Goal: Information Seeking & Learning: Learn about a topic

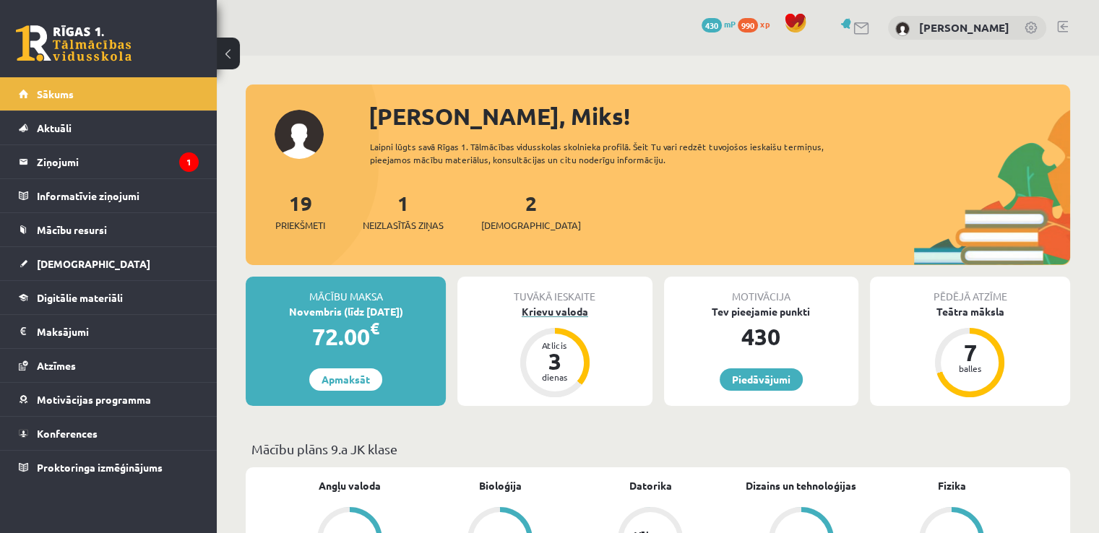
click at [547, 317] on div "Krievu valoda" at bounding box center [554, 311] width 194 height 15
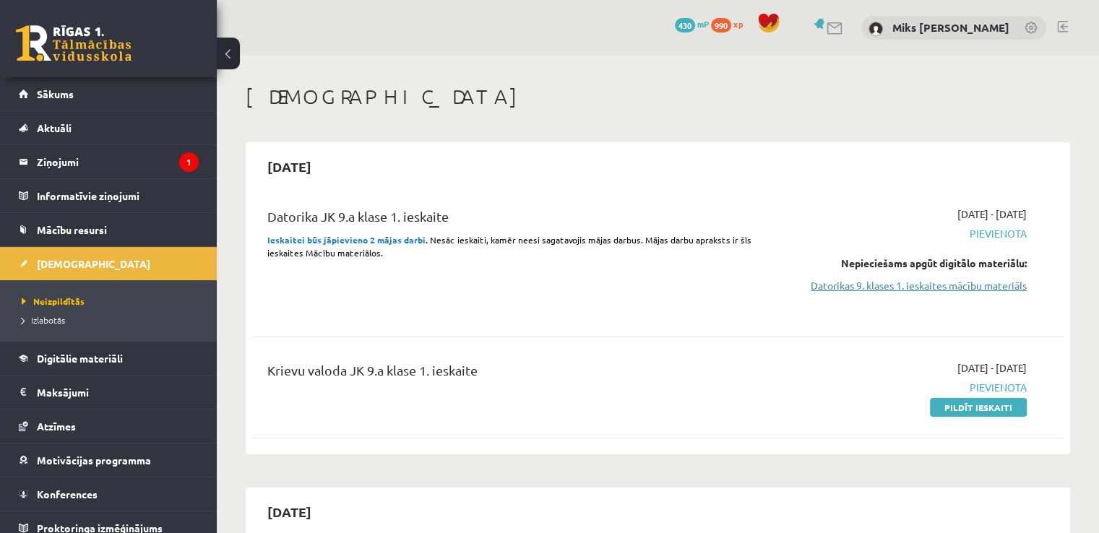
click at [843, 290] on link "Datorikas 9. klases 1. ieskaites mācību materiāls" at bounding box center [907, 285] width 238 height 15
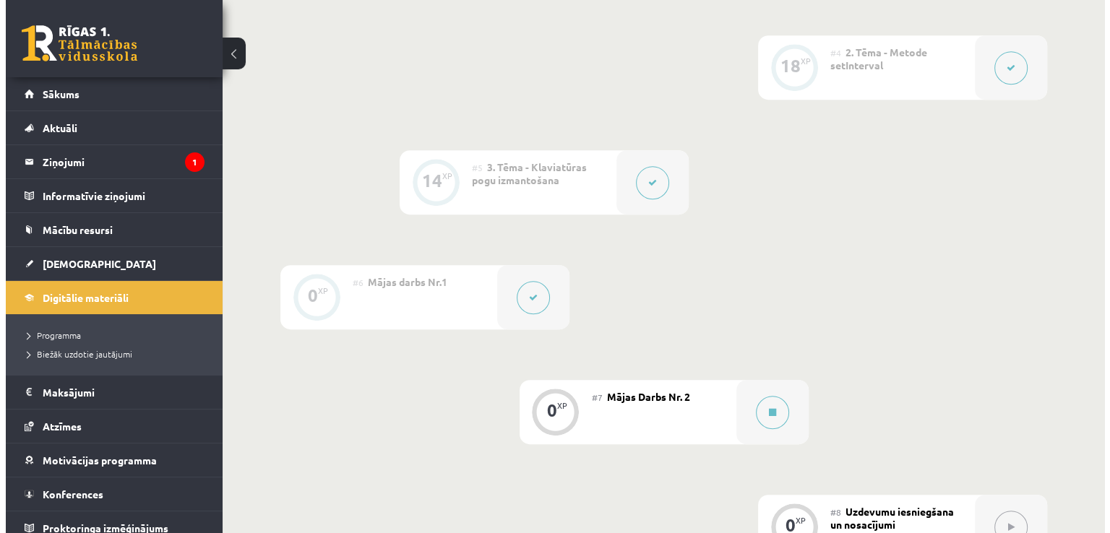
scroll to position [719, 0]
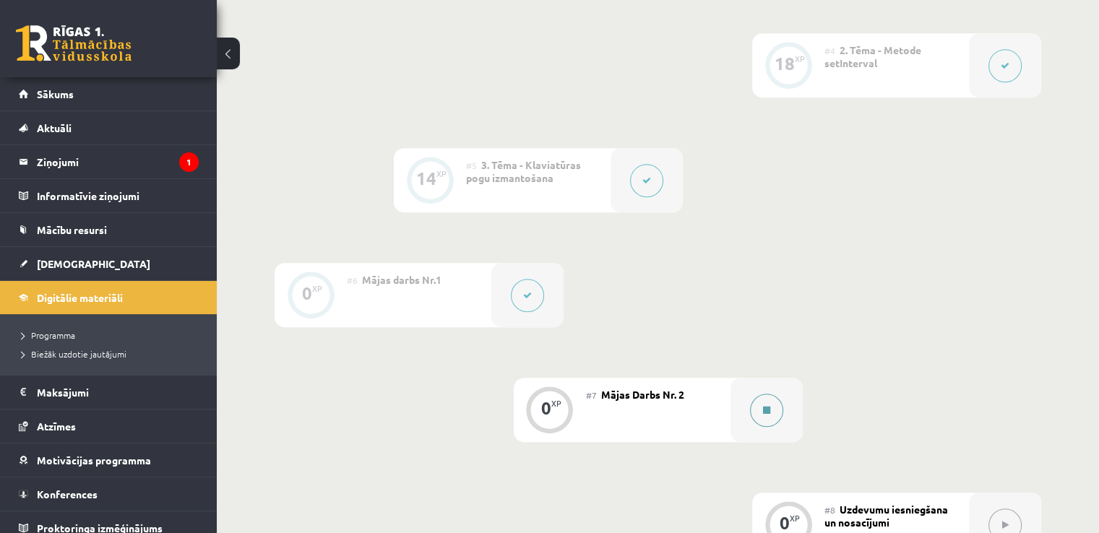
click at [780, 427] on button at bounding box center [766, 410] width 33 height 33
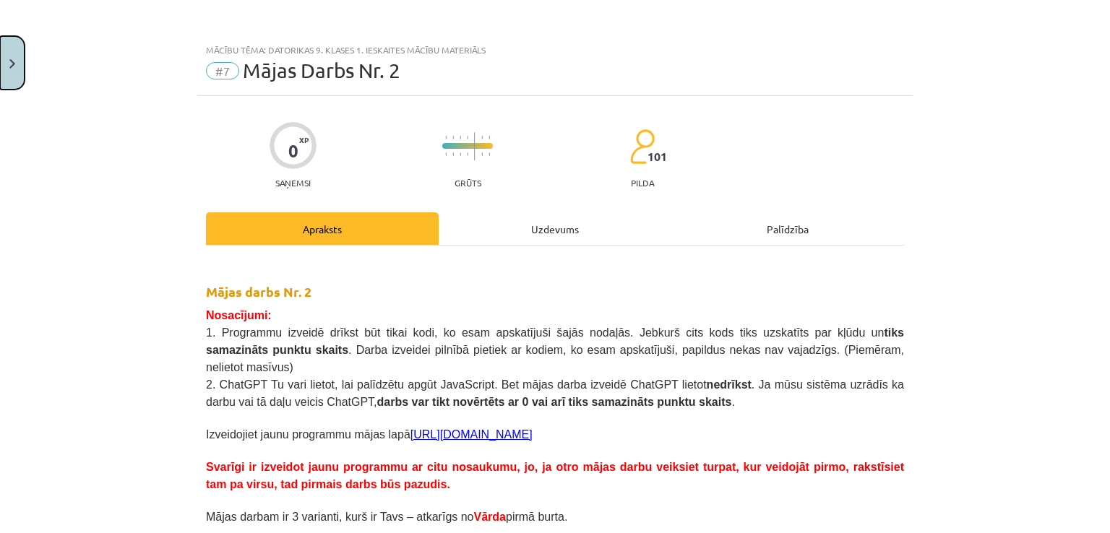
click at [6, 64] on button "Close" at bounding box center [12, 62] width 25 height 53
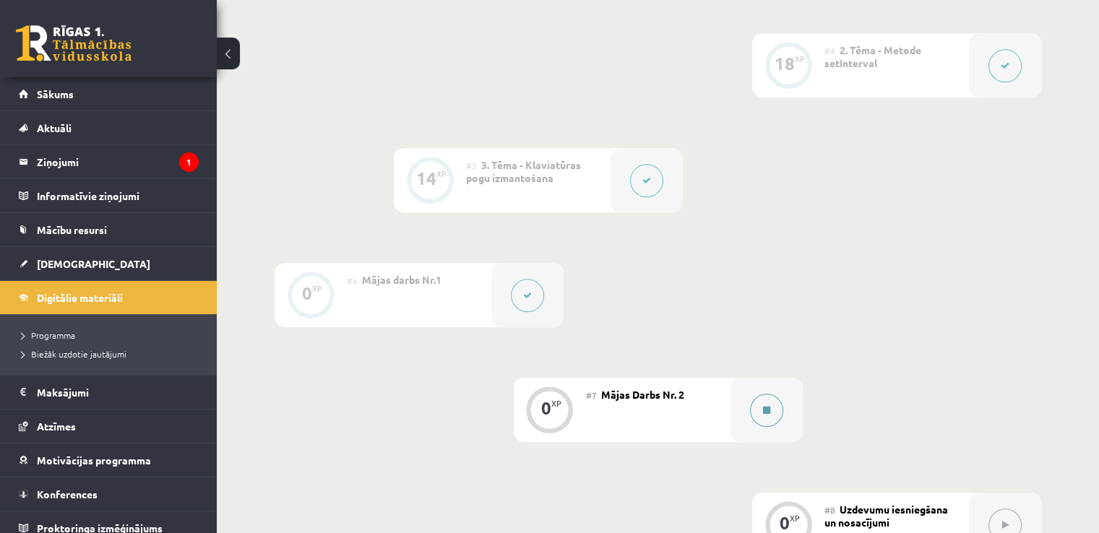
click at [788, 436] on div at bounding box center [766, 410] width 72 height 64
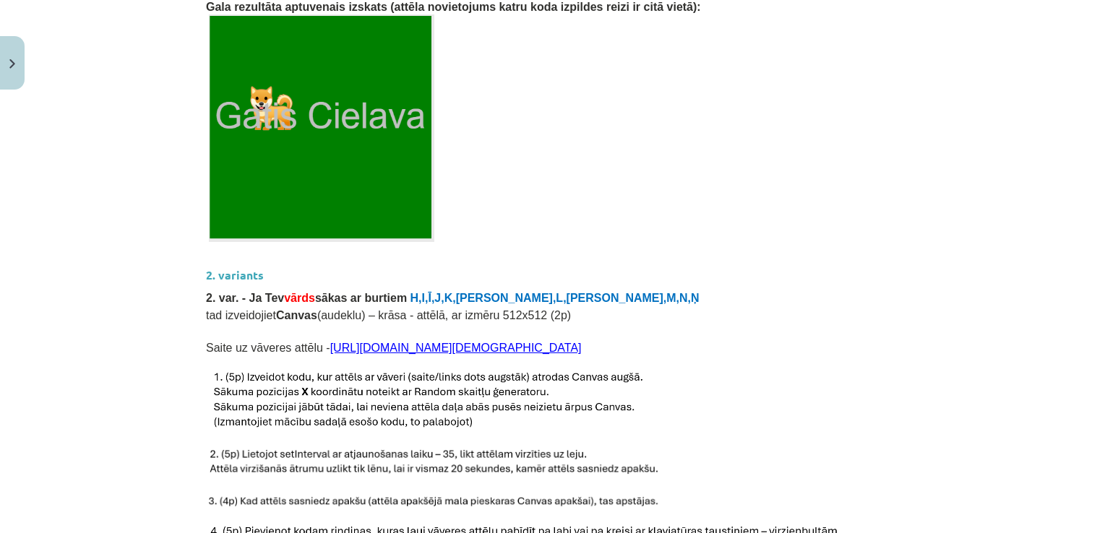
scroll to position [1019, 0]
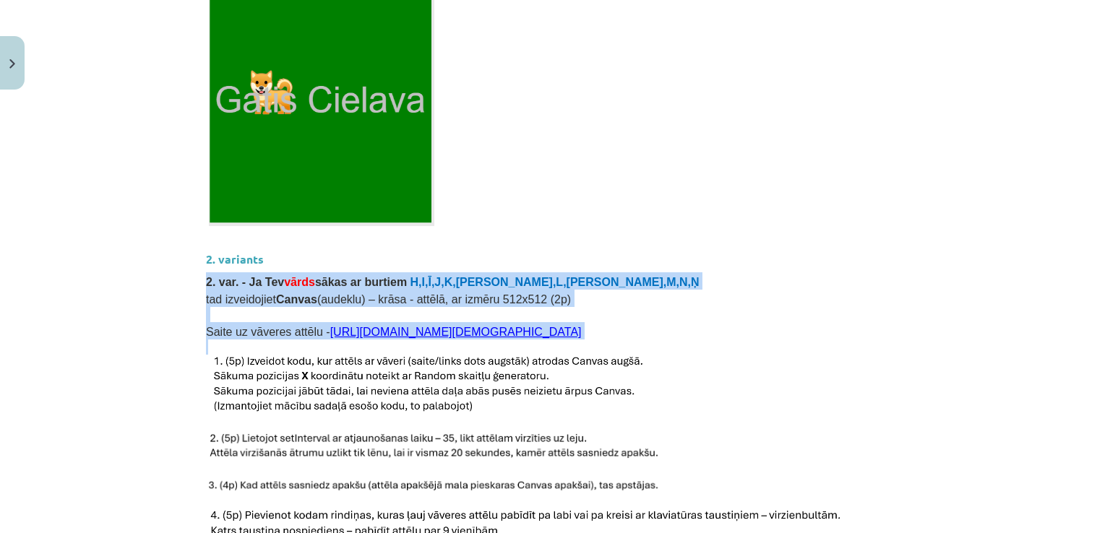
drag, startPoint x: 1079, startPoint y: 235, endPoint x: 1075, endPoint y: 332, distance: 97.6
click at [1075, 332] on div "Mācību tēma: Datorikas 9. klases 1. ieskaites mācību materiāls #7 Mājas Darbs N…" at bounding box center [555, 266] width 1110 height 533
click at [1083, 269] on div "Mācību tēma: Datorikas 9. klases 1. ieskaites mācību materiāls #7 Mājas Darbs N…" at bounding box center [555, 266] width 1110 height 533
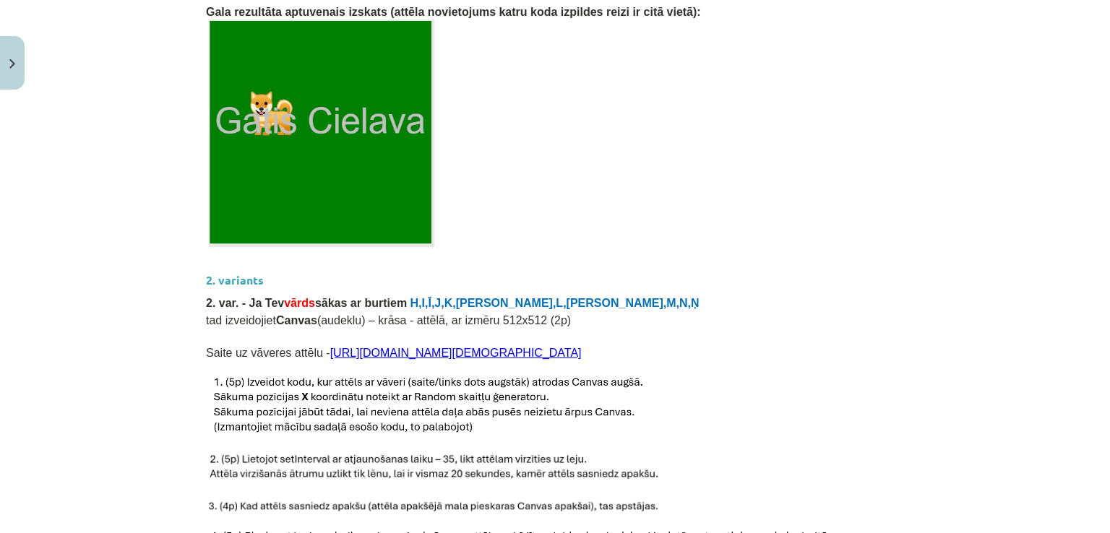
scroll to position [1004, 0]
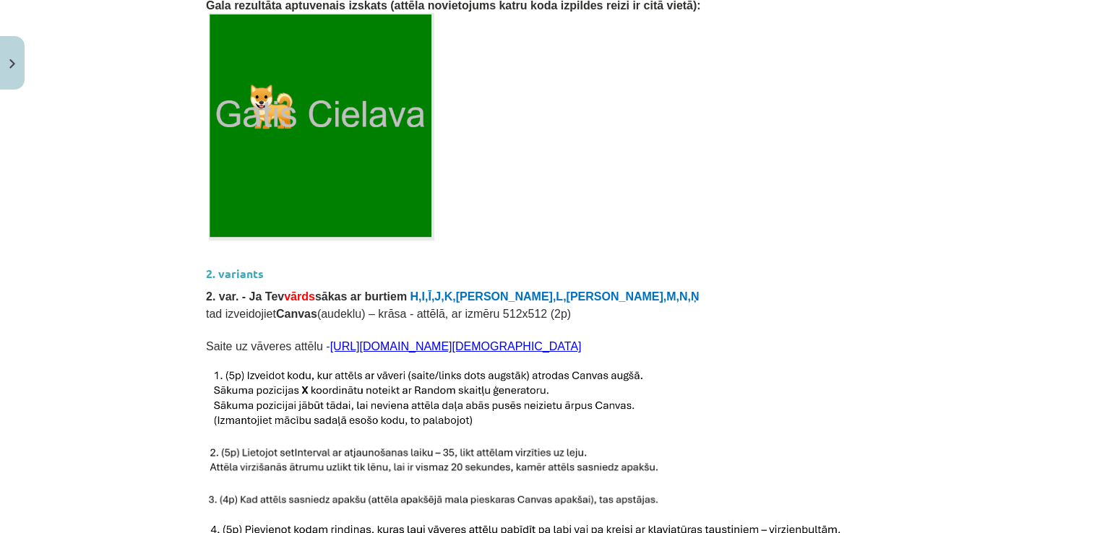
click at [451, 340] on link "https://icons.iconarchive.com/icons/majdi-khawaja/ice-age-4/72/Scrat-2-icon.png" at bounding box center [455, 346] width 251 height 12
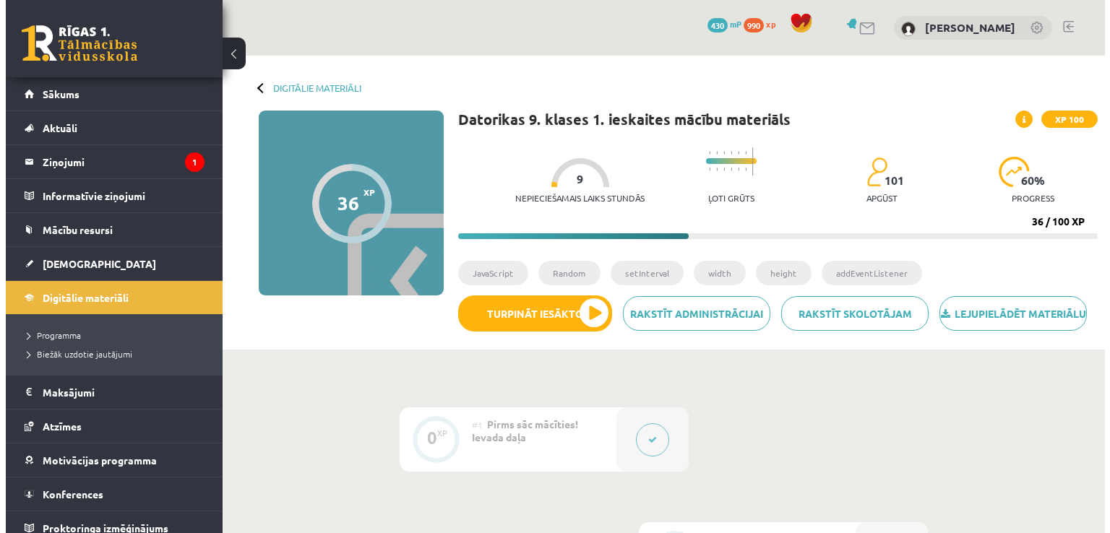
scroll to position [751, 0]
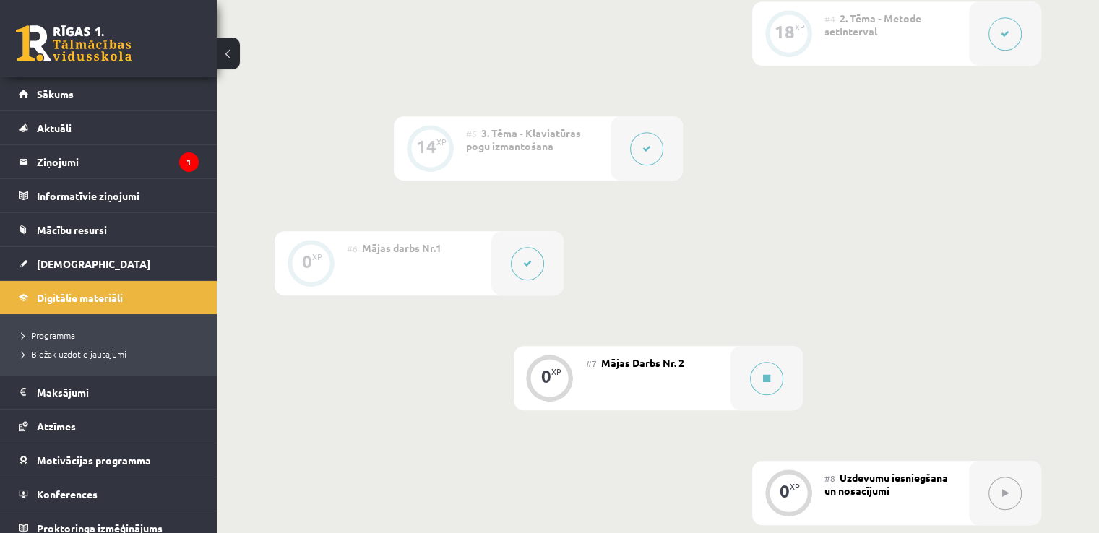
click at [532, 280] on button at bounding box center [527, 263] width 33 height 33
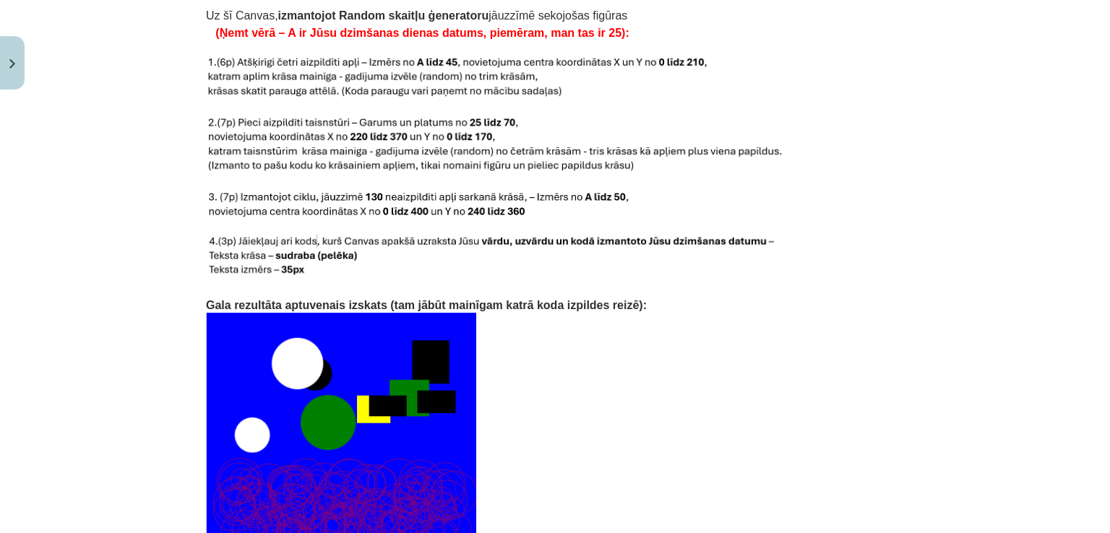
scroll to position [3120, 0]
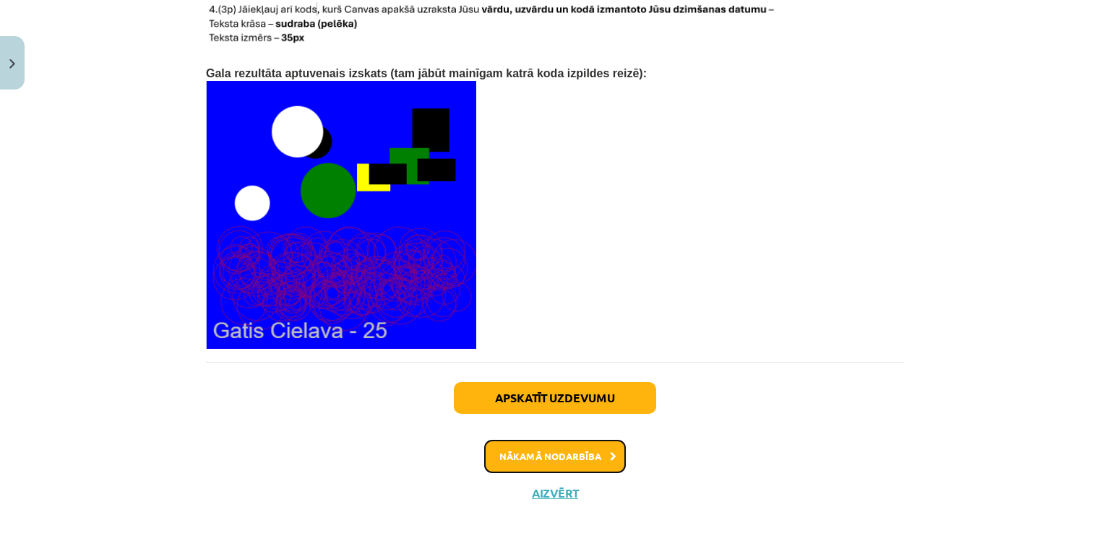
click at [607, 440] on button "Nākamā nodarbība" at bounding box center [555, 456] width 142 height 33
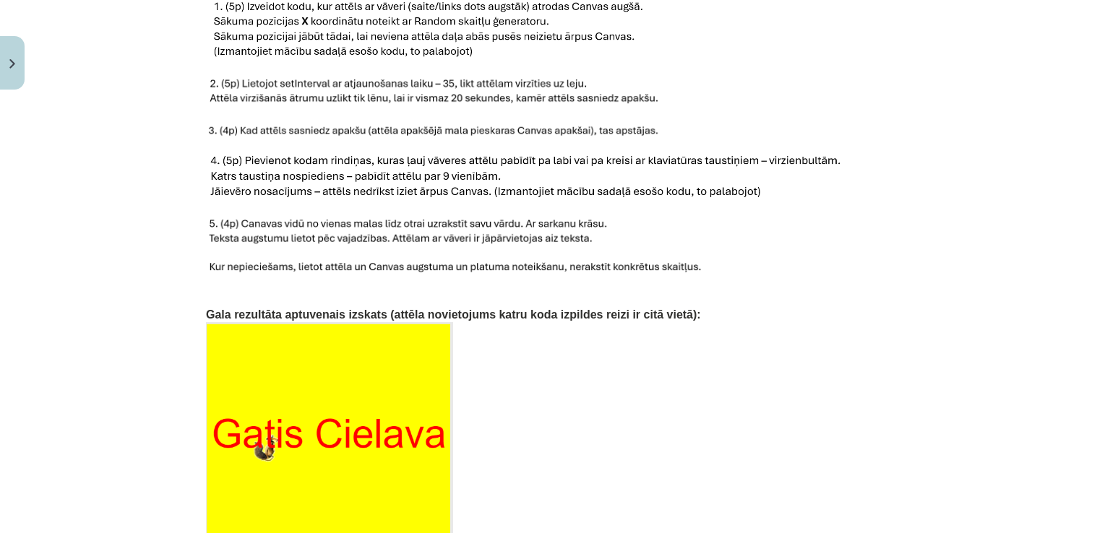
scroll to position [1367, 0]
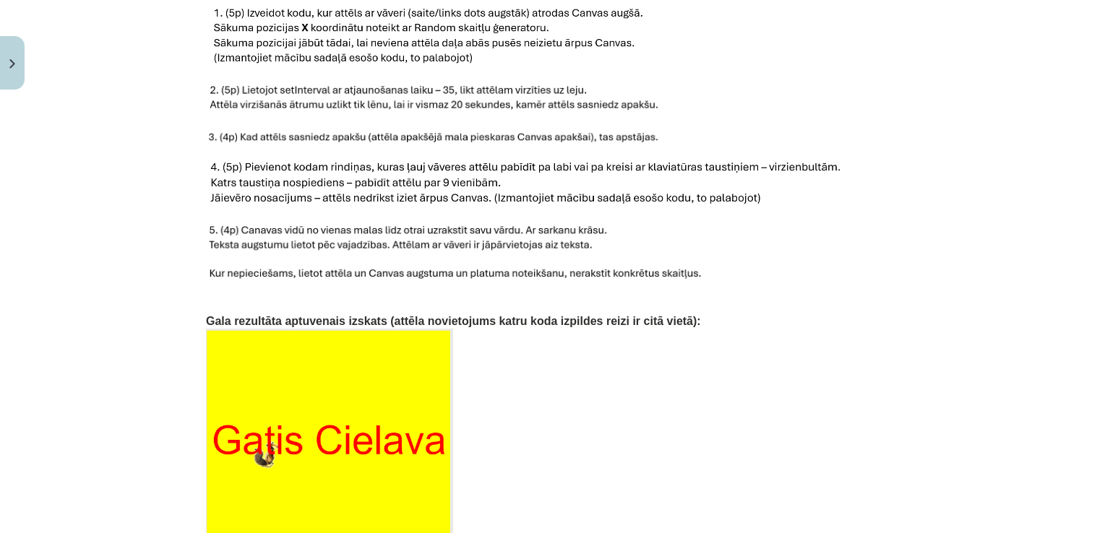
click at [1091, 223] on div "Mācību tēma: Datorikas 9. klases 1. ieskaites mācību materiāls #7 Mājas Darbs N…" at bounding box center [555, 266] width 1110 height 533
click at [178, 101] on div "Mācību tēma: Datorikas 9. klases 1. ieskaites mācību materiāls #7 Mājas Darbs N…" at bounding box center [555, 266] width 1110 height 533
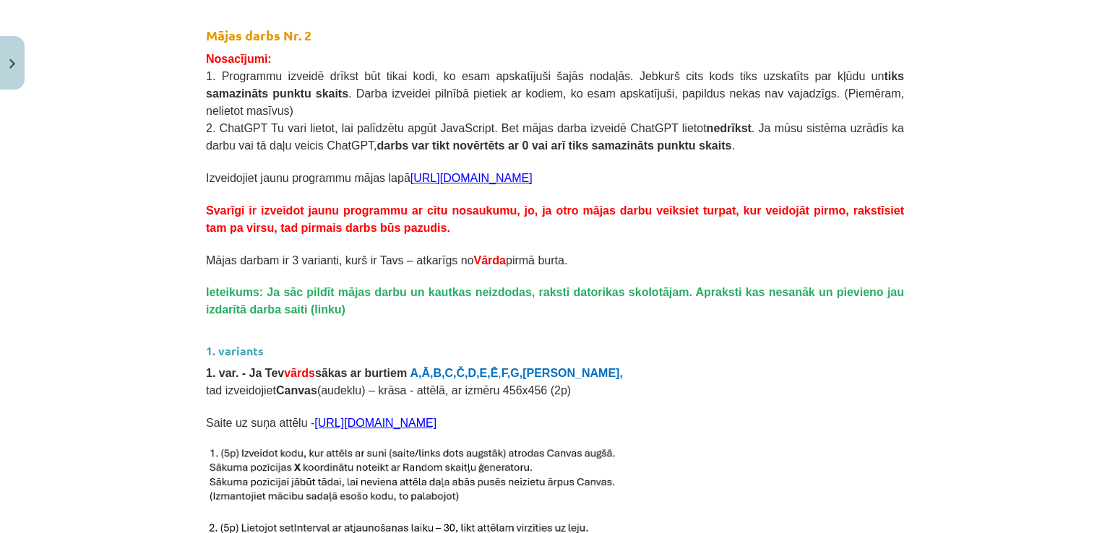
scroll to position [0, 0]
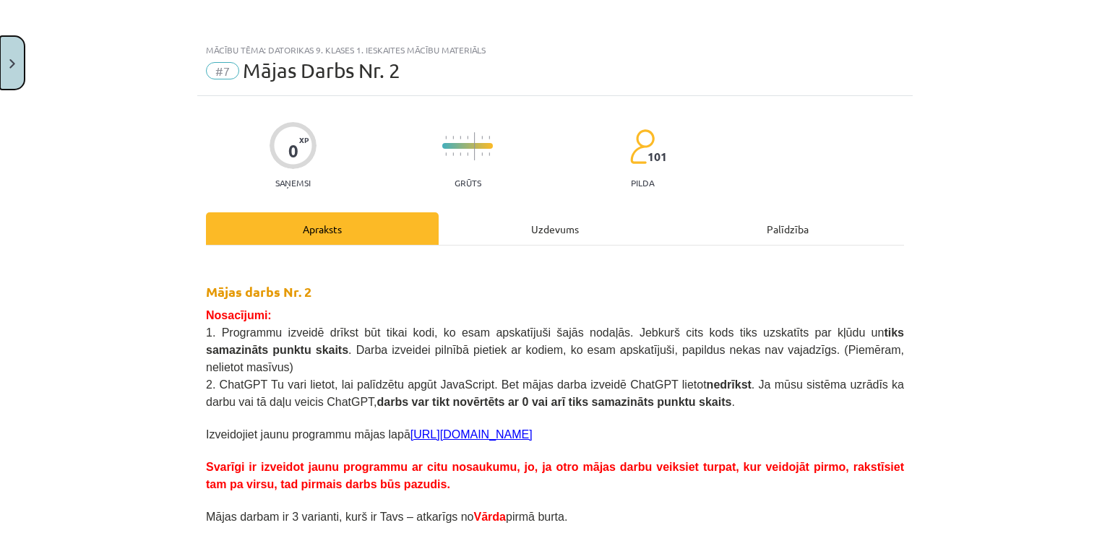
click at [1, 56] on button "Close" at bounding box center [12, 62] width 25 height 53
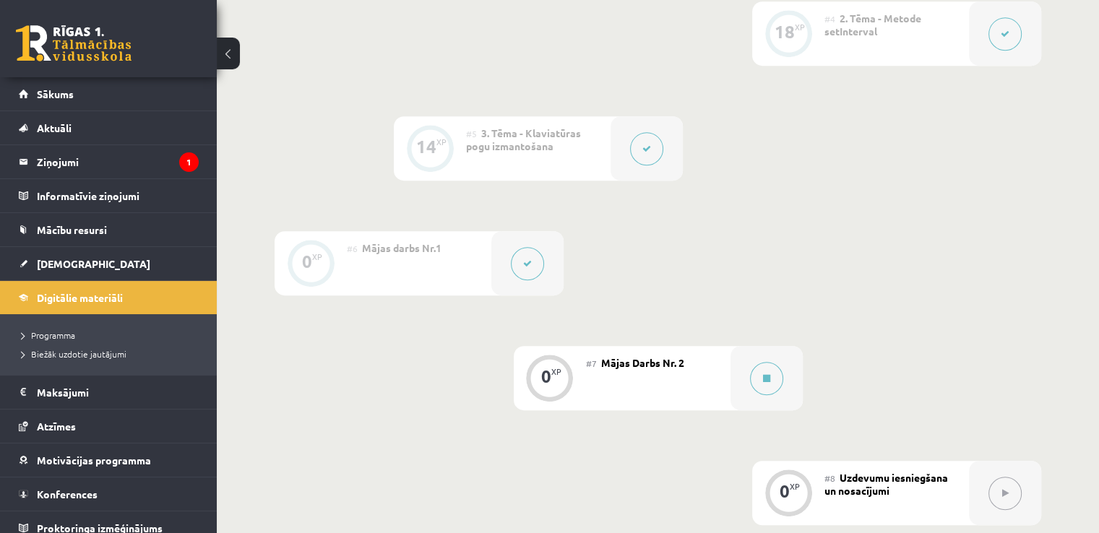
click at [514, 280] on button at bounding box center [527, 263] width 33 height 33
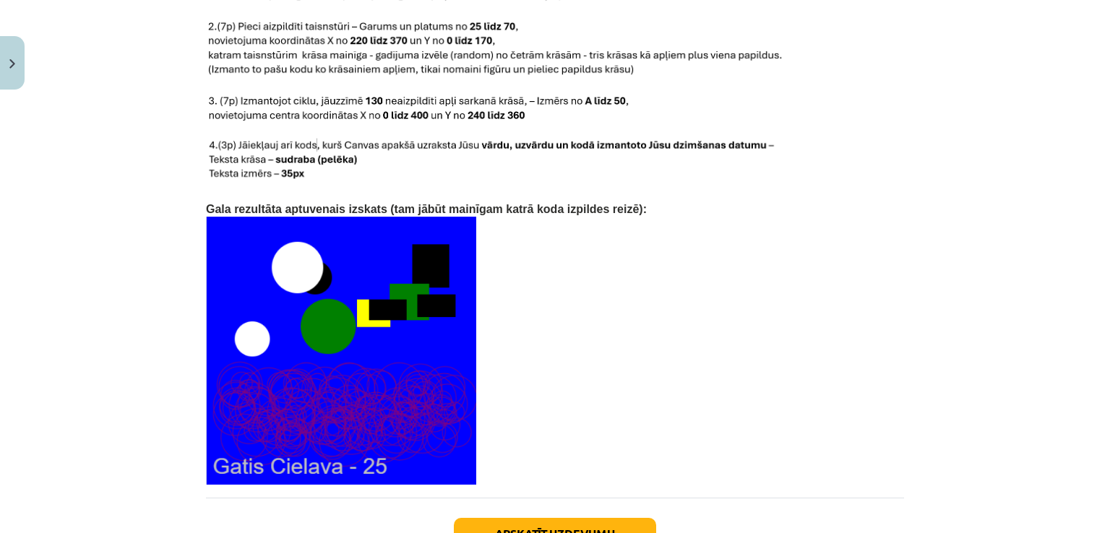
scroll to position [3120, 0]
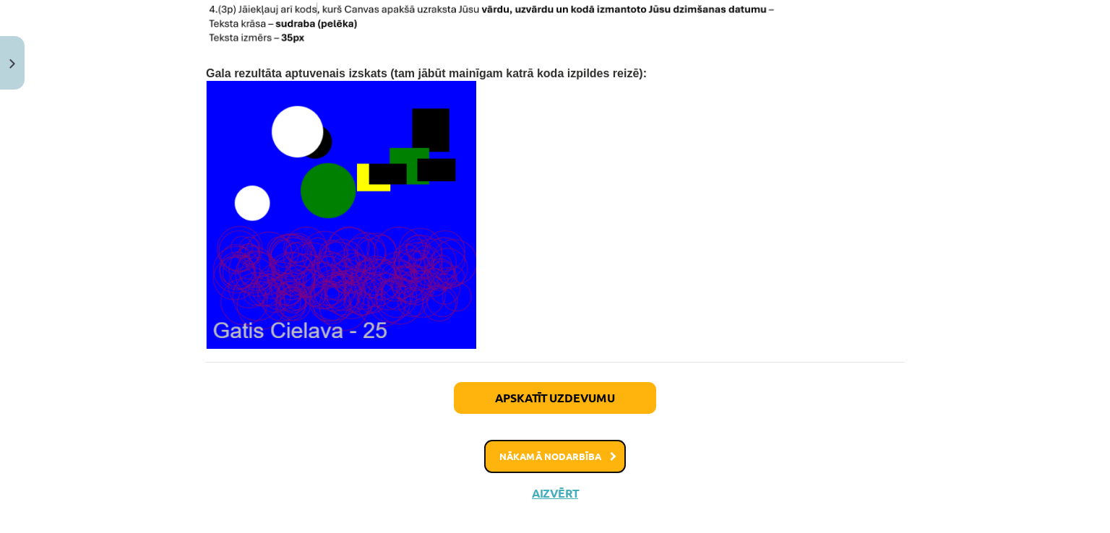
click at [608, 447] on button "Nākamā nodarbība" at bounding box center [555, 456] width 142 height 33
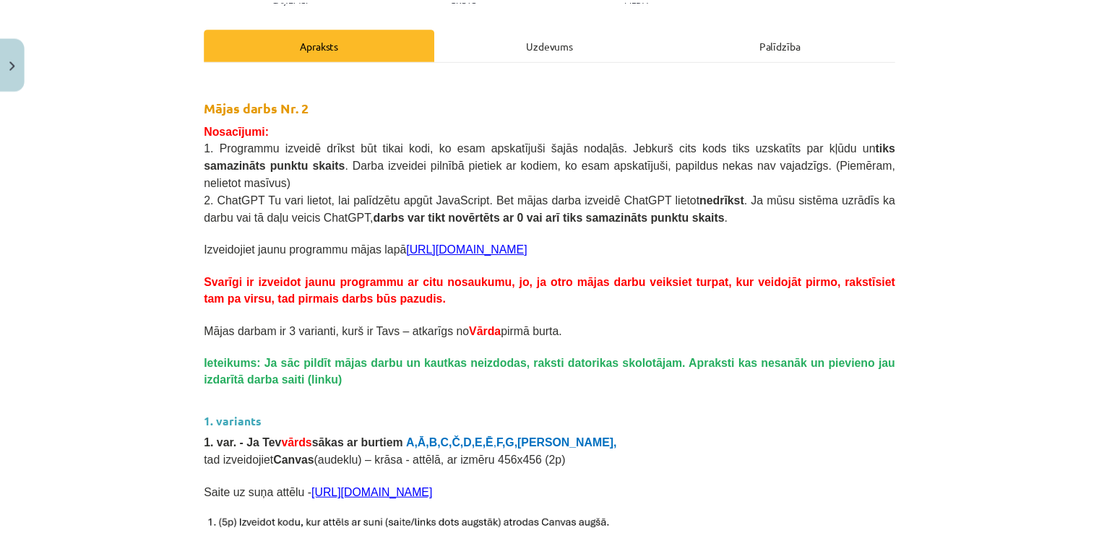
scroll to position [0, 0]
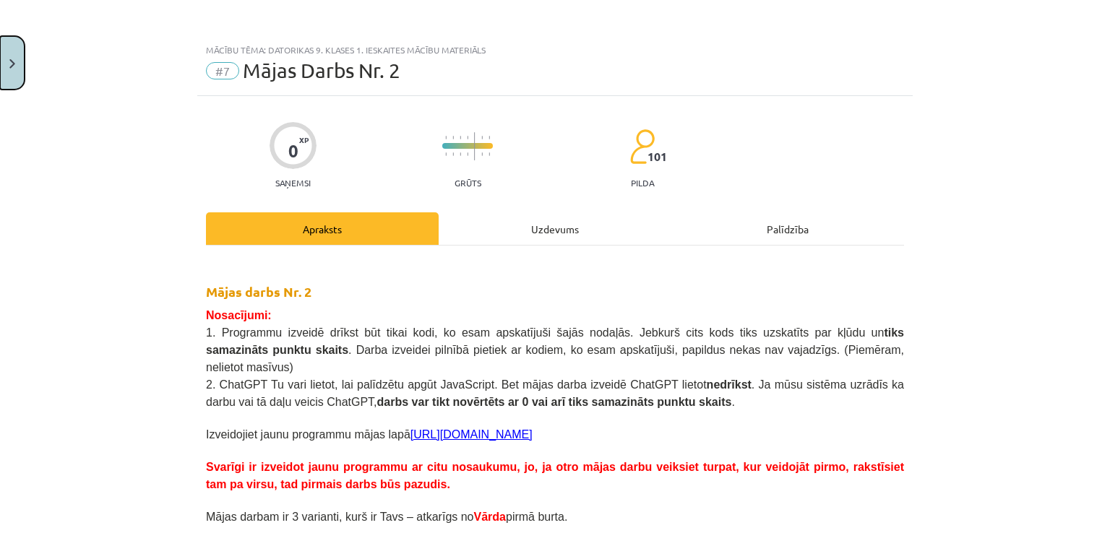
click at [13, 61] on img "Close" at bounding box center [12, 63] width 6 height 9
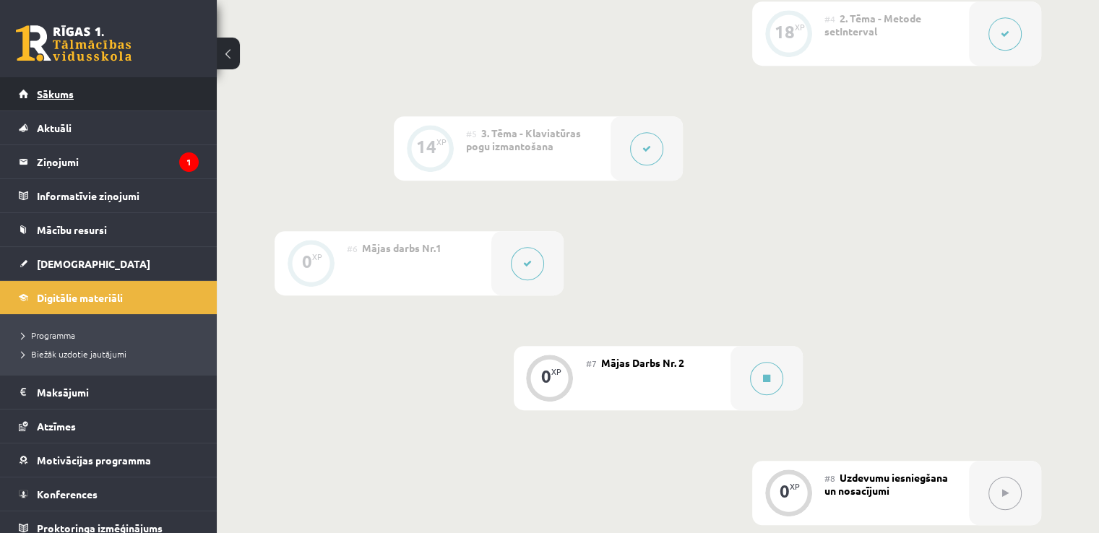
click at [103, 83] on link "Sākums" at bounding box center [109, 93] width 180 height 33
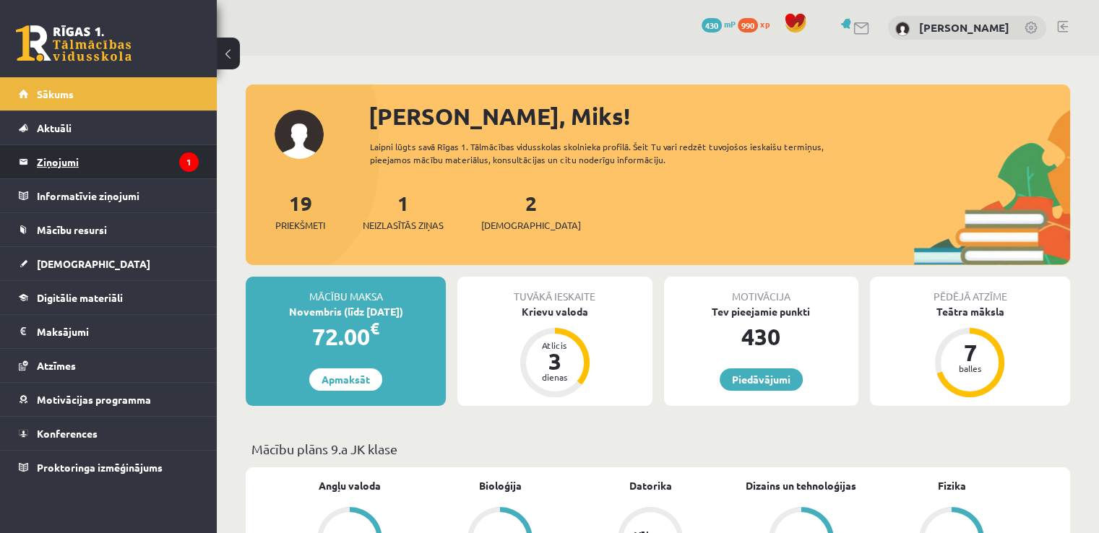
click at [123, 174] on legend "Ziņojumi 1" at bounding box center [118, 161] width 162 height 33
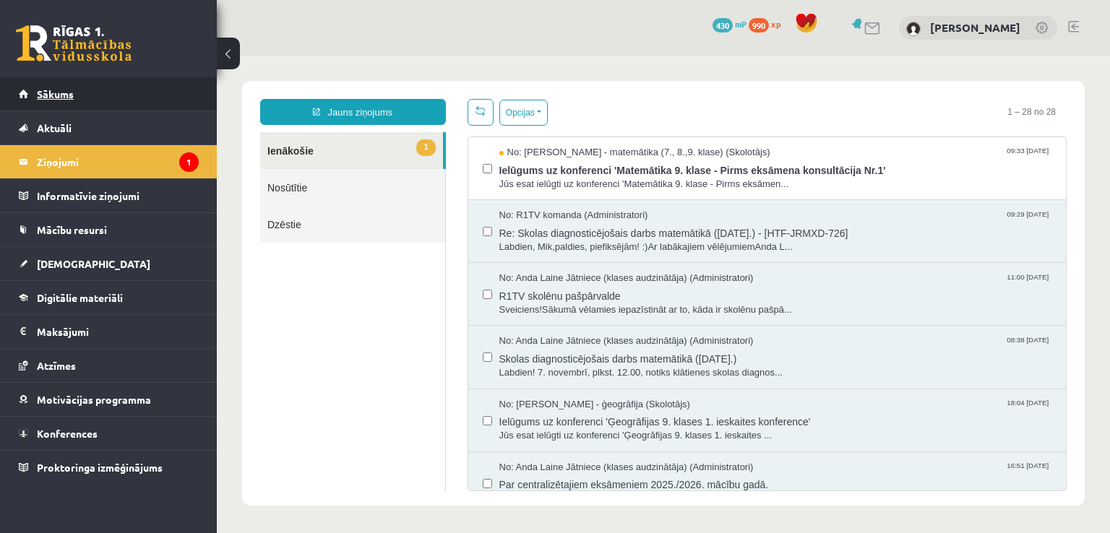
click at [75, 87] on link "Sākums" at bounding box center [109, 93] width 180 height 33
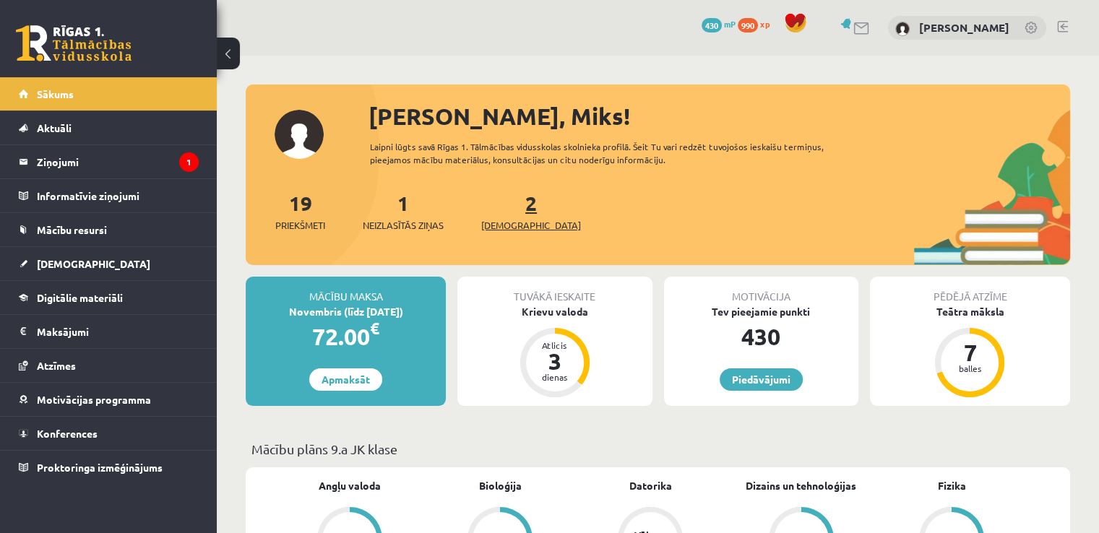
click at [499, 217] on div "2 Ieskaites" at bounding box center [531, 210] width 100 height 45
click at [499, 218] on span "[DEMOGRAPHIC_DATA]" at bounding box center [531, 225] width 100 height 14
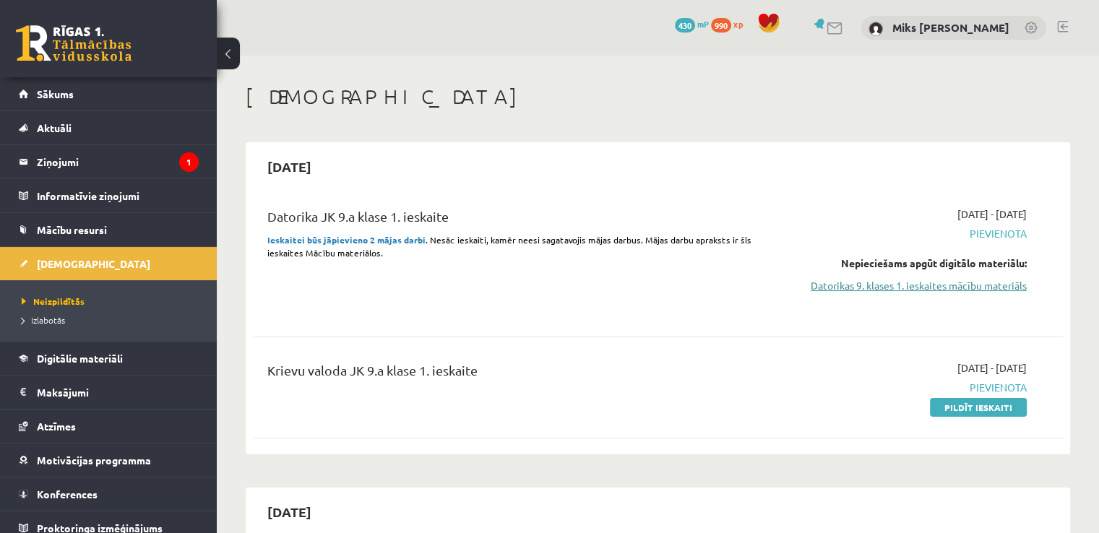
click at [827, 278] on link "Datorikas 9. klases 1. ieskaites mācību materiāls" at bounding box center [907, 285] width 238 height 15
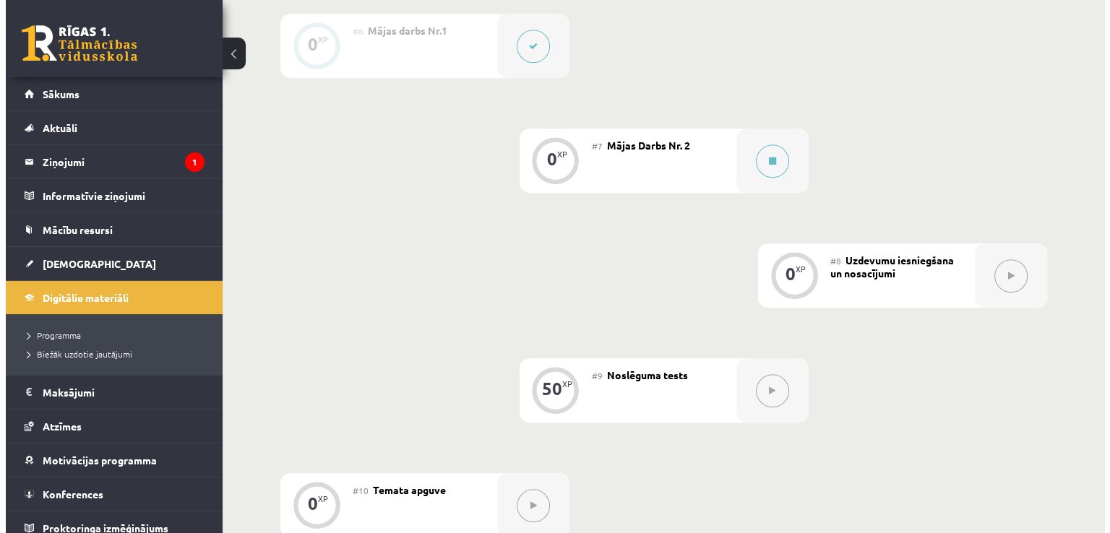
scroll to position [962, 0]
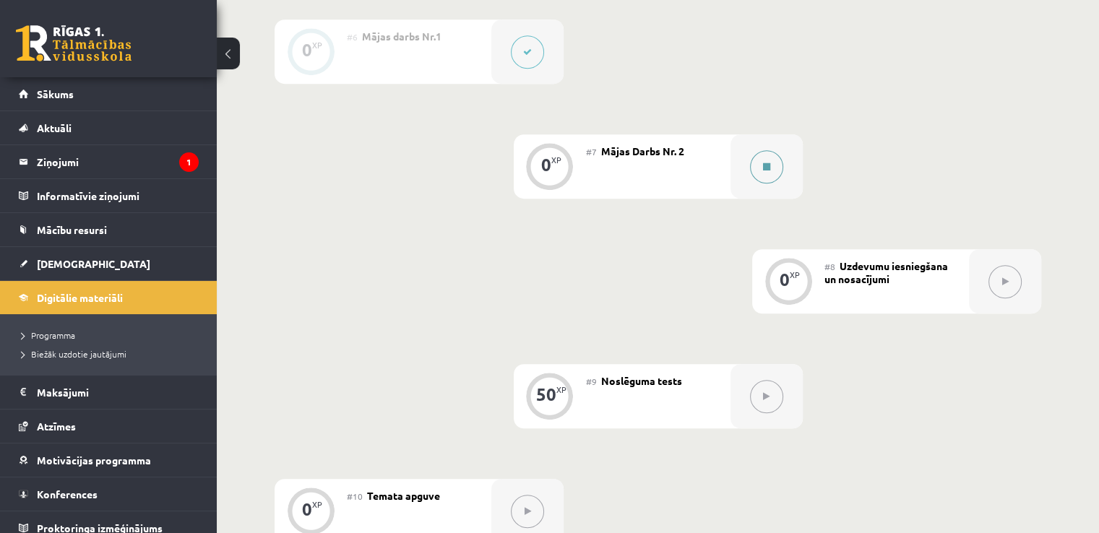
click at [772, 184] on button at bounding box center [766, 166] width 33 height 33
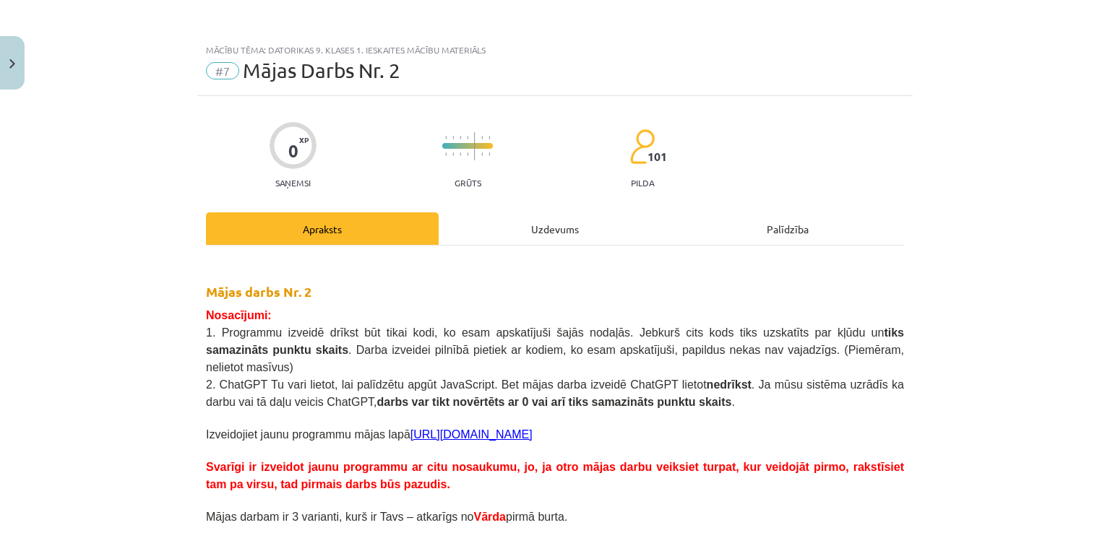
click at [595, 232] on div "Uzdevums" at bounding box center [555, 228] width 233 height 33
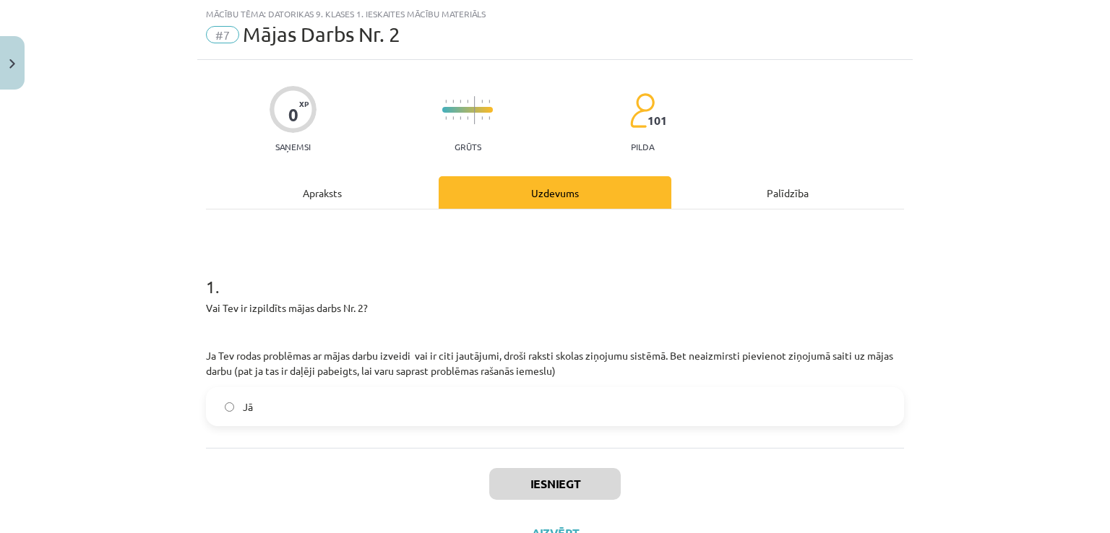
click at [583, 374] on p "Ja Tev rodas problēmas ar mājas darbu izveidi vai ir citi jautājumi, droši raks…" at bounding box center [555, 363] width 698 height 30
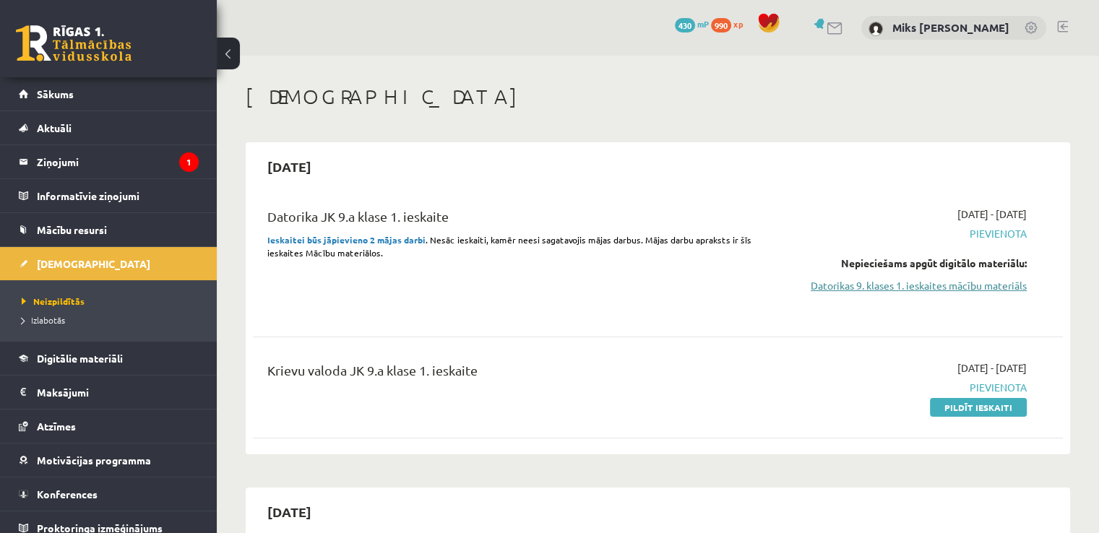
click at [824, 278] on link "Datorikas 9. klases 1. ieskaites mācību materiāls" at bounding box center [907, 285] width 238 height 15
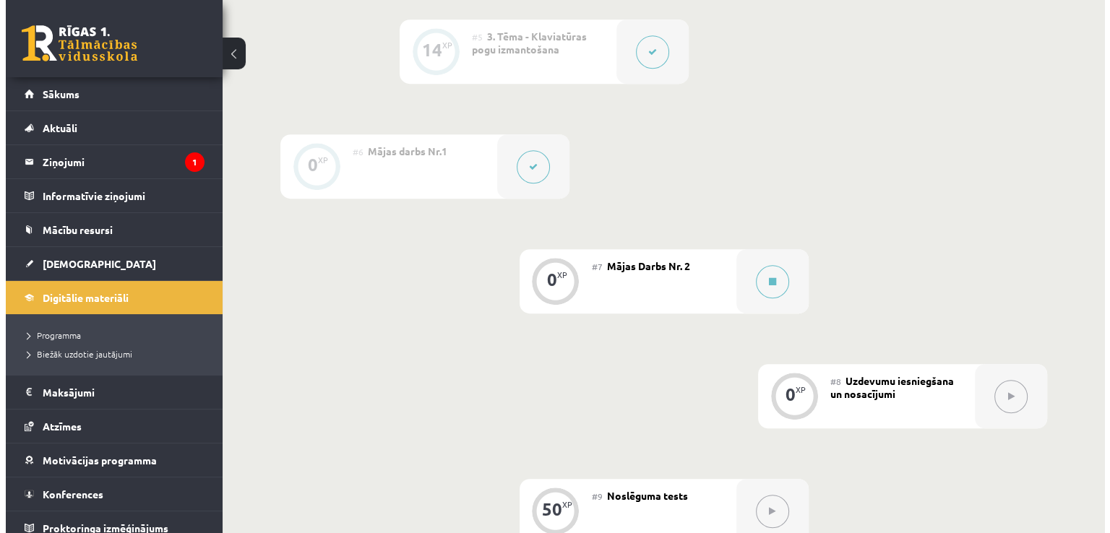
scroll to position [850, 0]
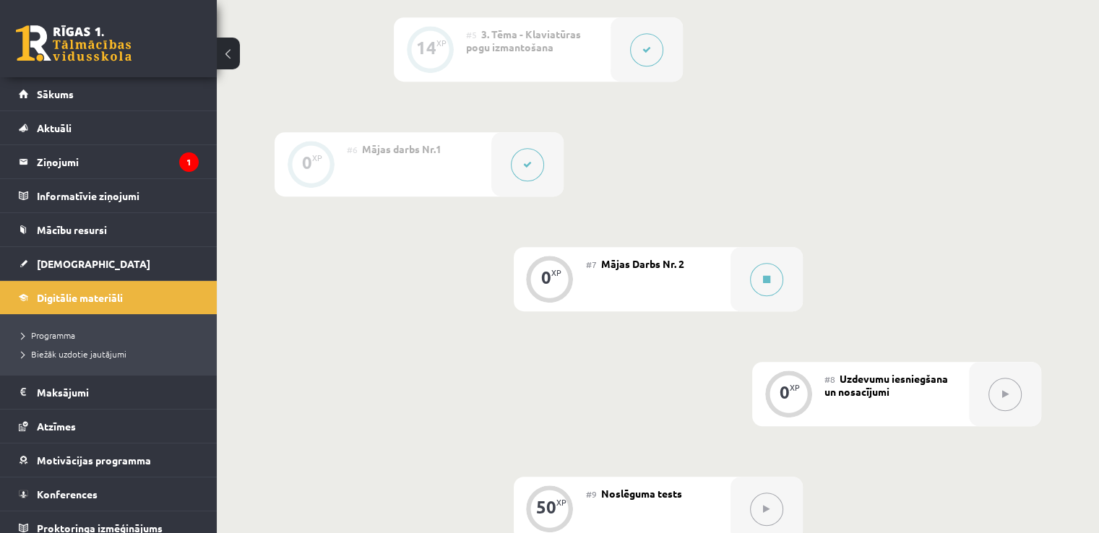
click at [540, 181] on button at bounding box center [527, 164] width 33 height 33
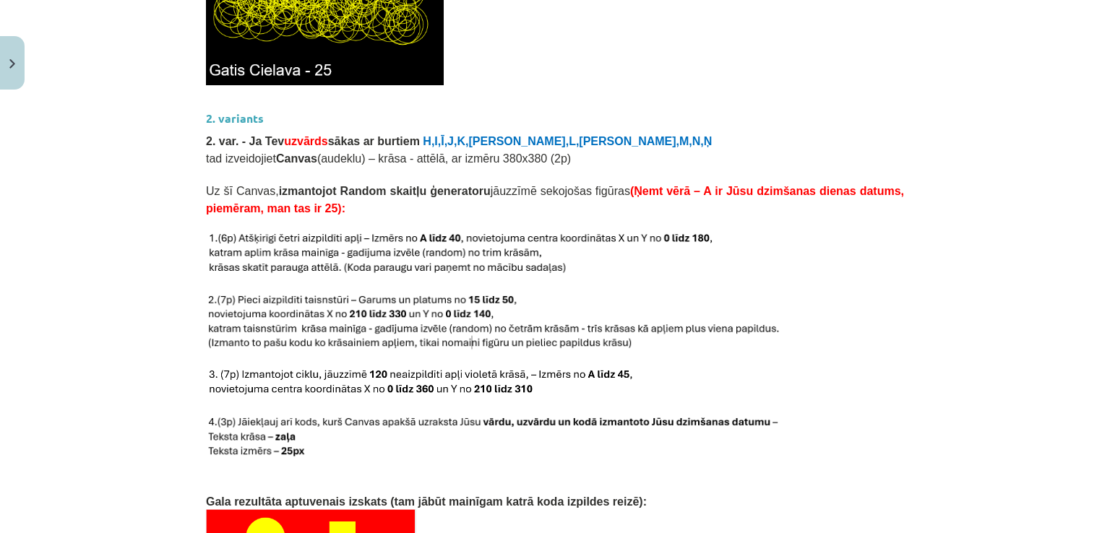
scroll to position [2084, 0]
